Goal: Transaction & Acquisition: Purchase product/service

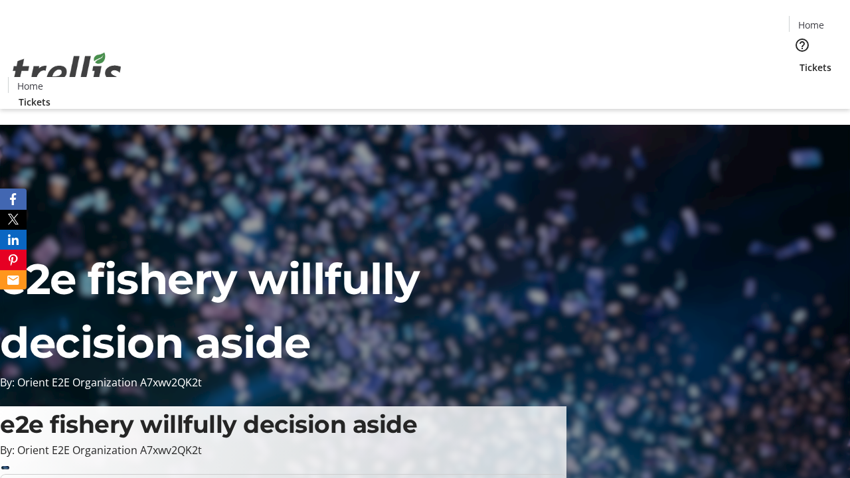
click at [799, 60] on span "Tickets" at bounding box center [815, 67] width 32 height 14
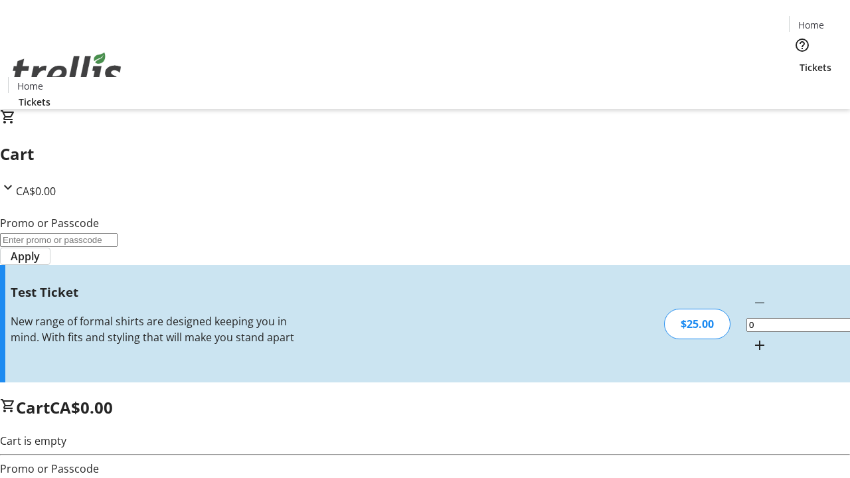
click at [752, 337] on mat-icon "Increment by one" at bounding box center [760, 345] width 16 height 16
type input "1"
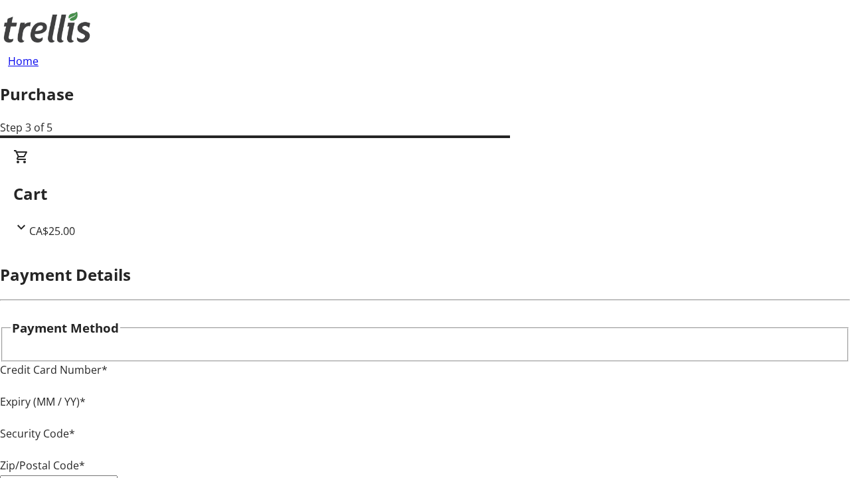
type input "V1Y 0C2"
